Goal: Information Seeking & Learning: Learn about a topic

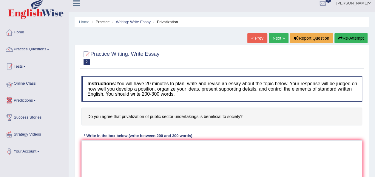
scroll to position [5, 0]
click at [31, 49] on link "Practice Questions" at bounding box center [34, 48] width 68 height 15
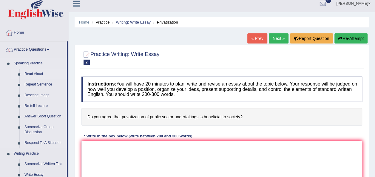
click at [38, 75] on link "Read Aloud" at bounding box center [44, 74] width 45 height 11
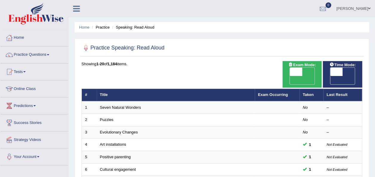
click at [50, 57] on link "Practice Questions" at bounding box center [34, 54] width 68 height 15
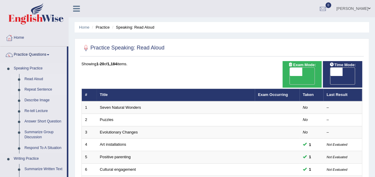
click at [36, 91] on link "Repeat Sentence" at bounding box center [44, 89] width 45 height 11
